Goal: Complete application form

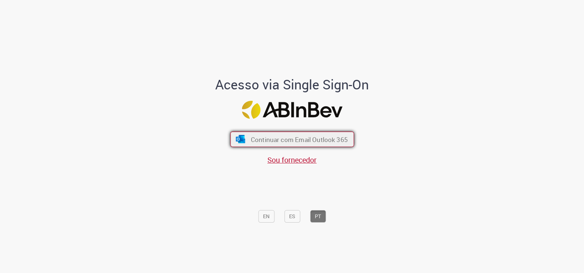
click at [300, 142] on span "Continuar com Email Outlook 365" at bounding box center [299, 139] width 97 height 8
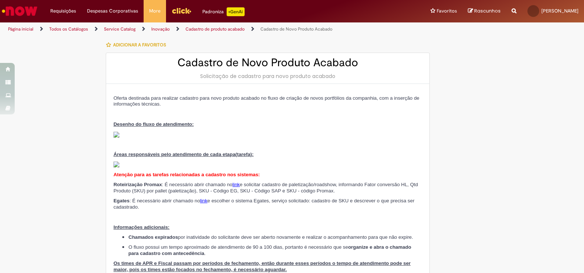
type input "**********"
